Goal: Book appointment/travel/reservation

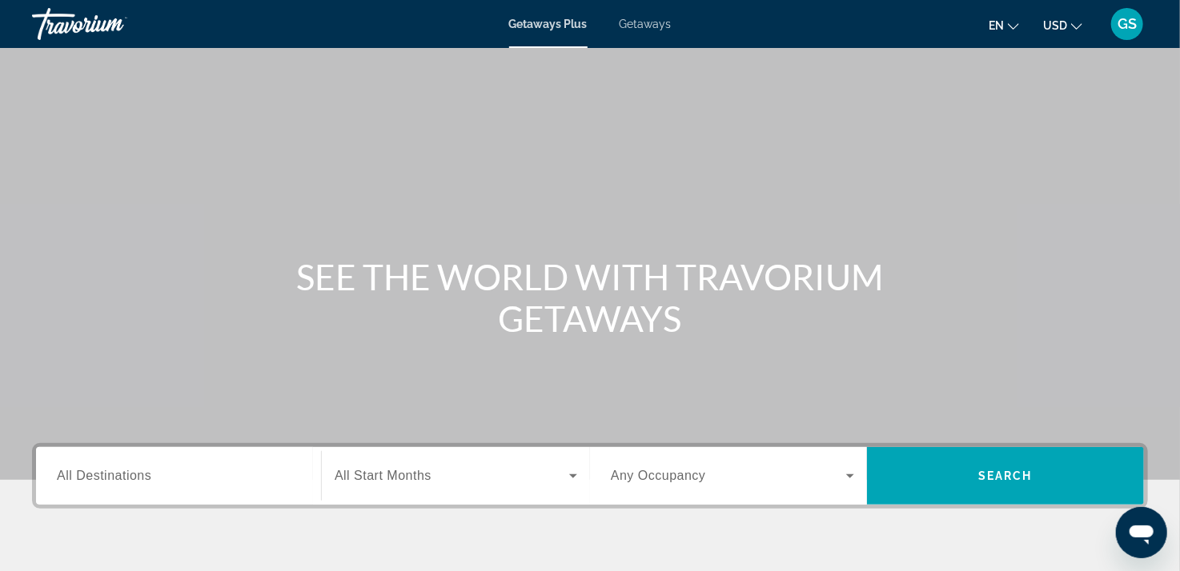
click at [665, 34] on div "Getaways Plus Getaways en English Español Français Italiano Português русский U…" at bounding box center [590, 24] width 1180 height 42
click at [661, 24] on span "Getaways" at bounding box center [645, 24] width 52 height 13
click at [122, 475] on span "All Destinations" at bounding box center [104, 476] width 94 height 14
click at [122, 475] on input "Destination All Destinations" at bounding box center [178, 476] width 243 height 19
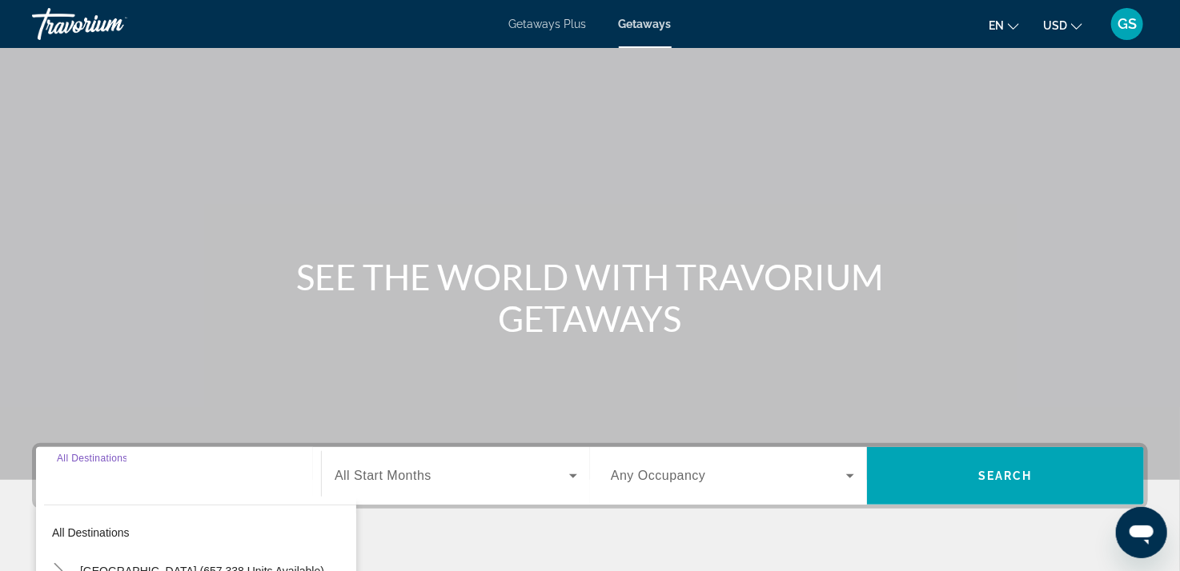
scroll to position [294, 0]
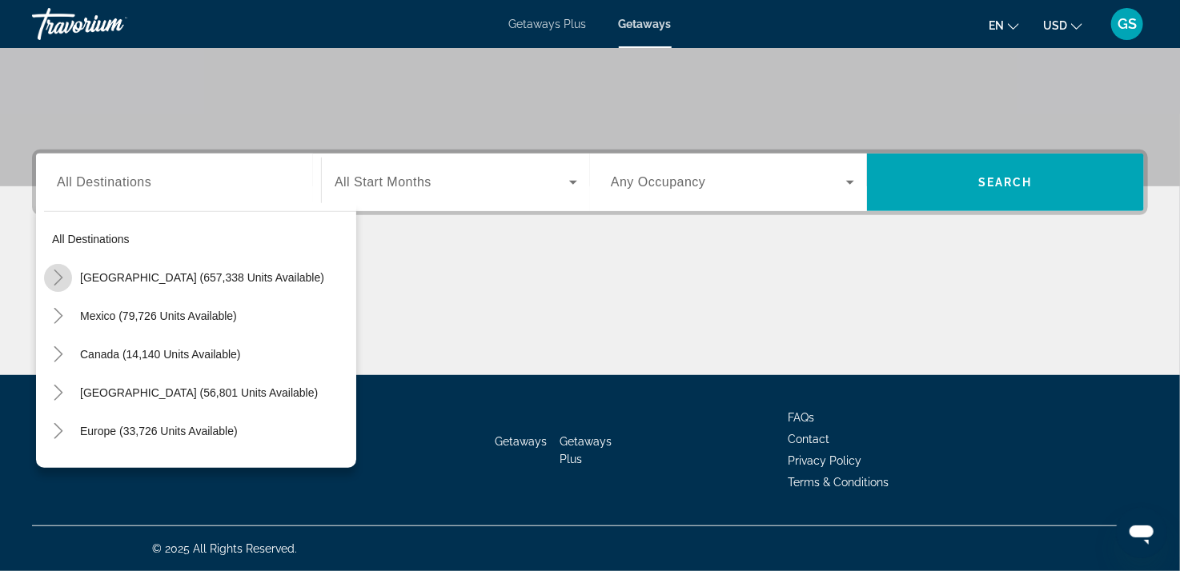
click at [53, 274] on icon "Toggle United States (657,338 units available)" at bounding box center [58, 278] width 16 height 16
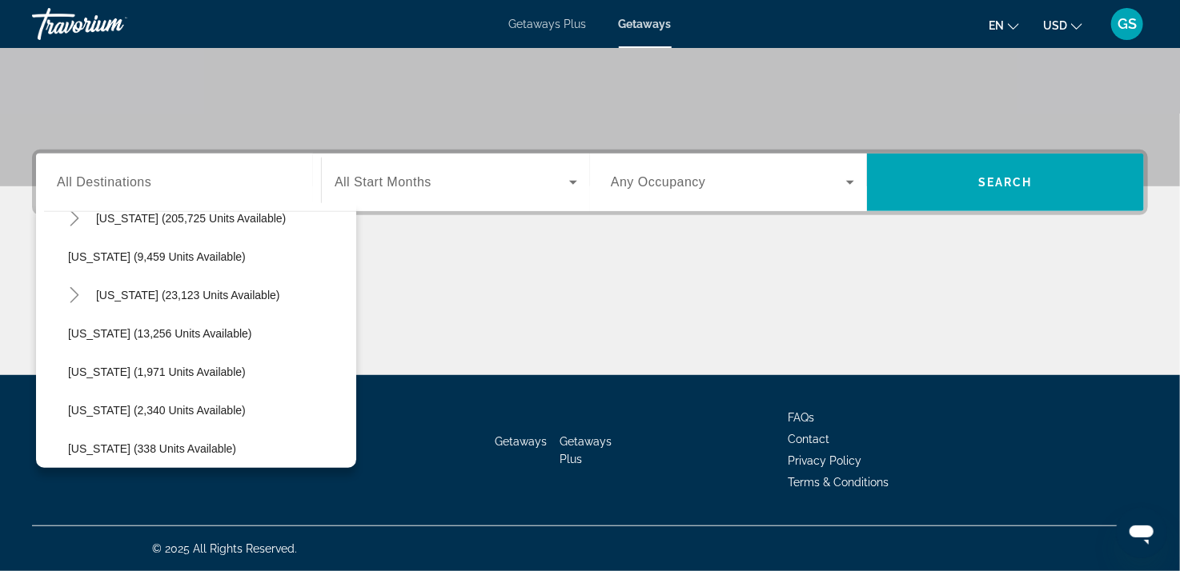
scroll to position [368, 0]
